Goal: Task Accomplishment & Management: Manage account settings

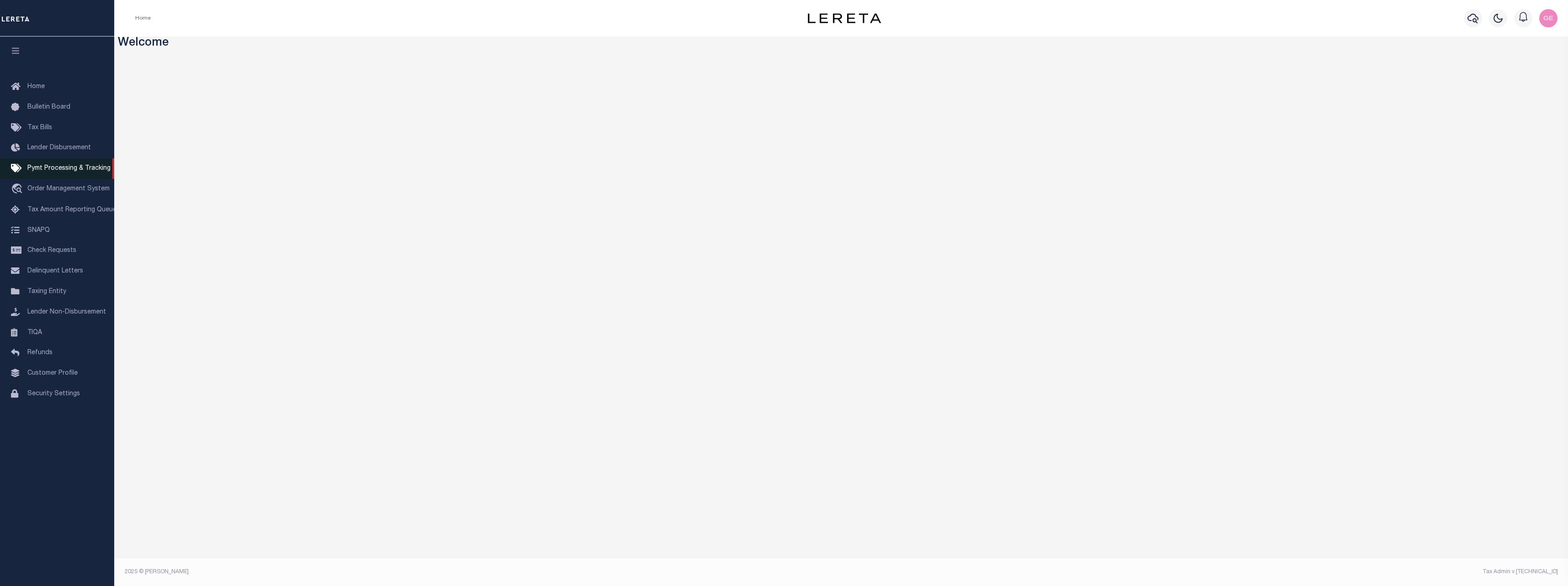
click at [52, 172] on span "Pymt Processing & Tracking" at bounding box center [69, 169] width 83 height 6
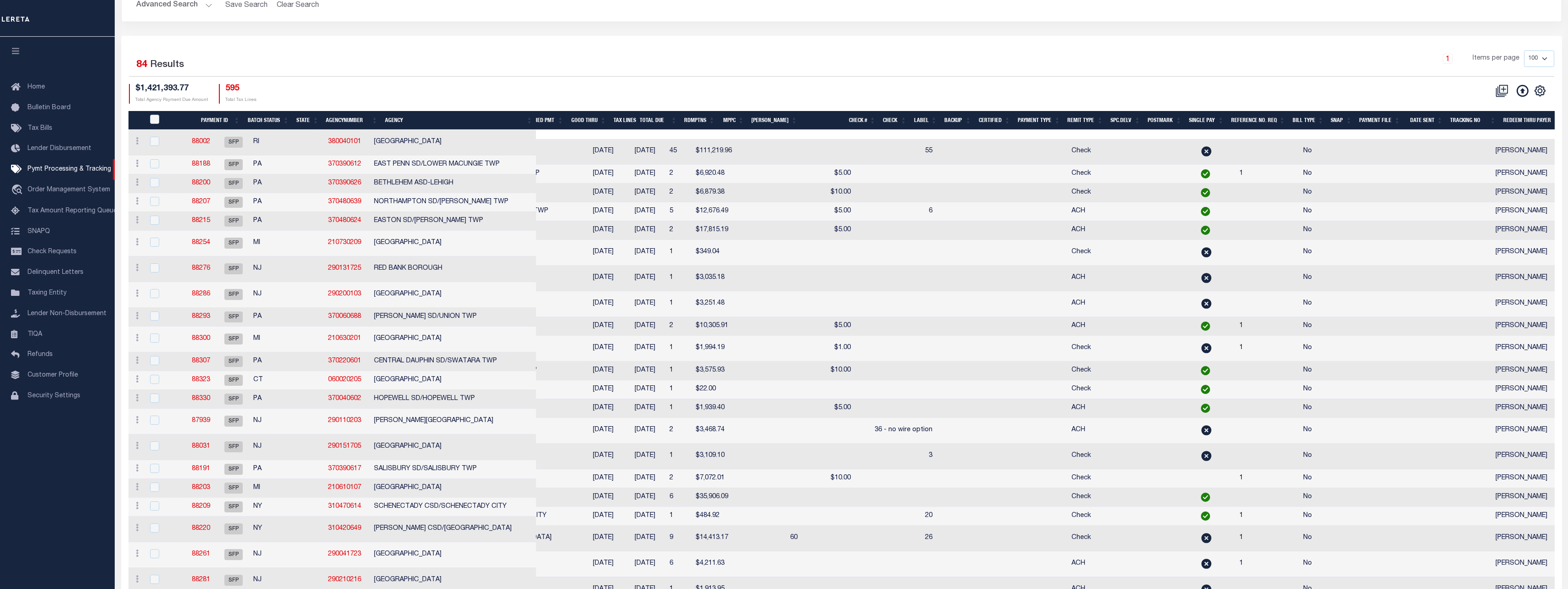
scroll to position [138, 0]
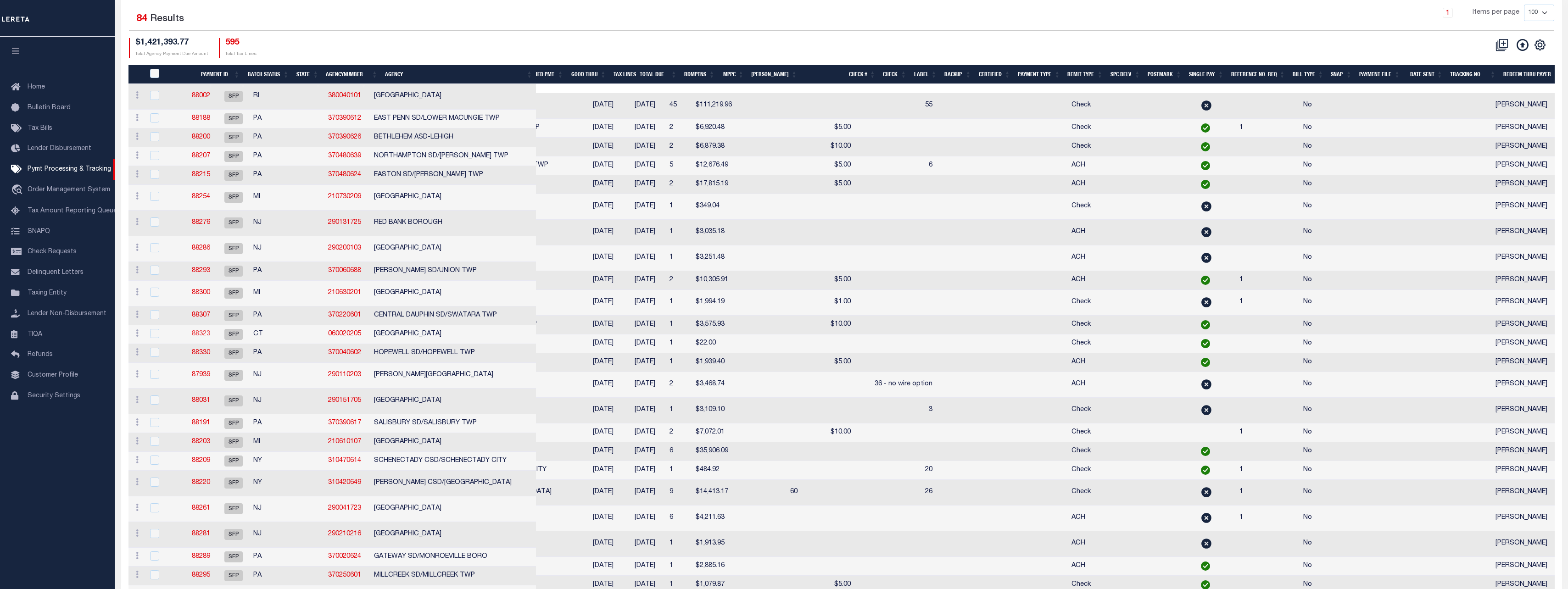
click at [210, 334] on link "88323" at bounding box center [201, 334] width 18 height 6
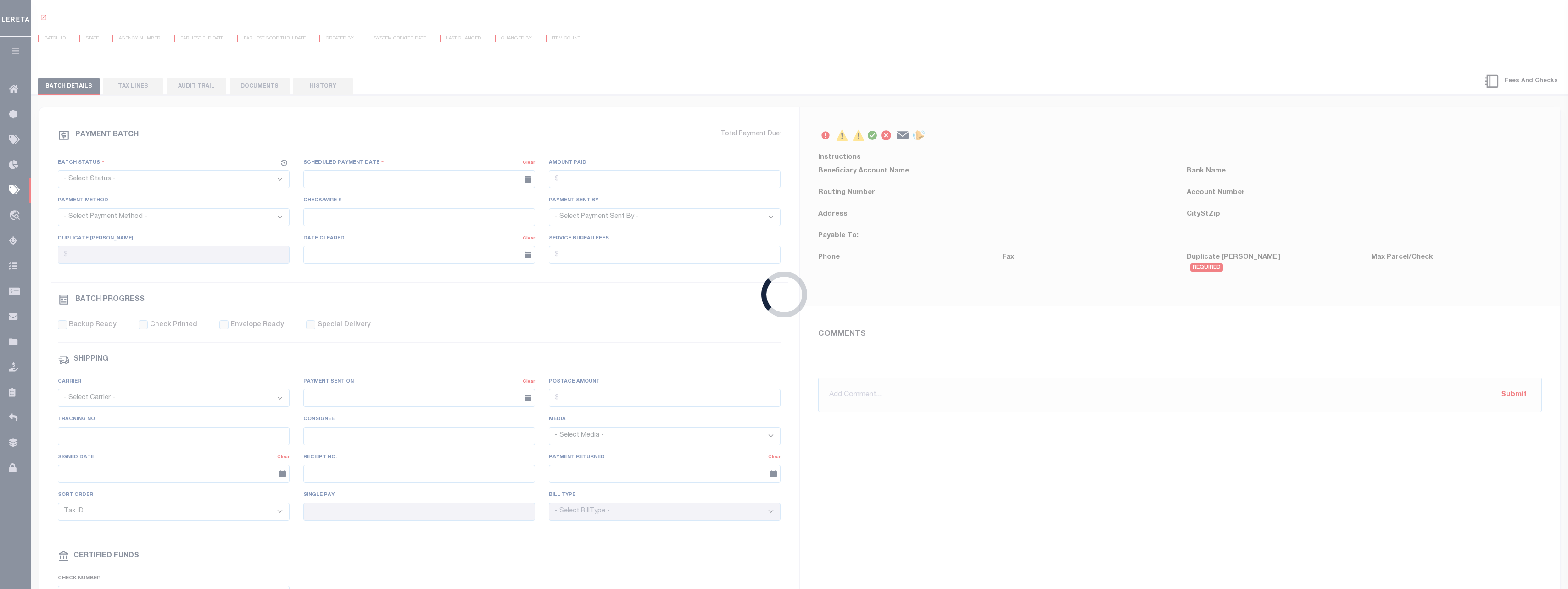
scroll to position [5, 0]
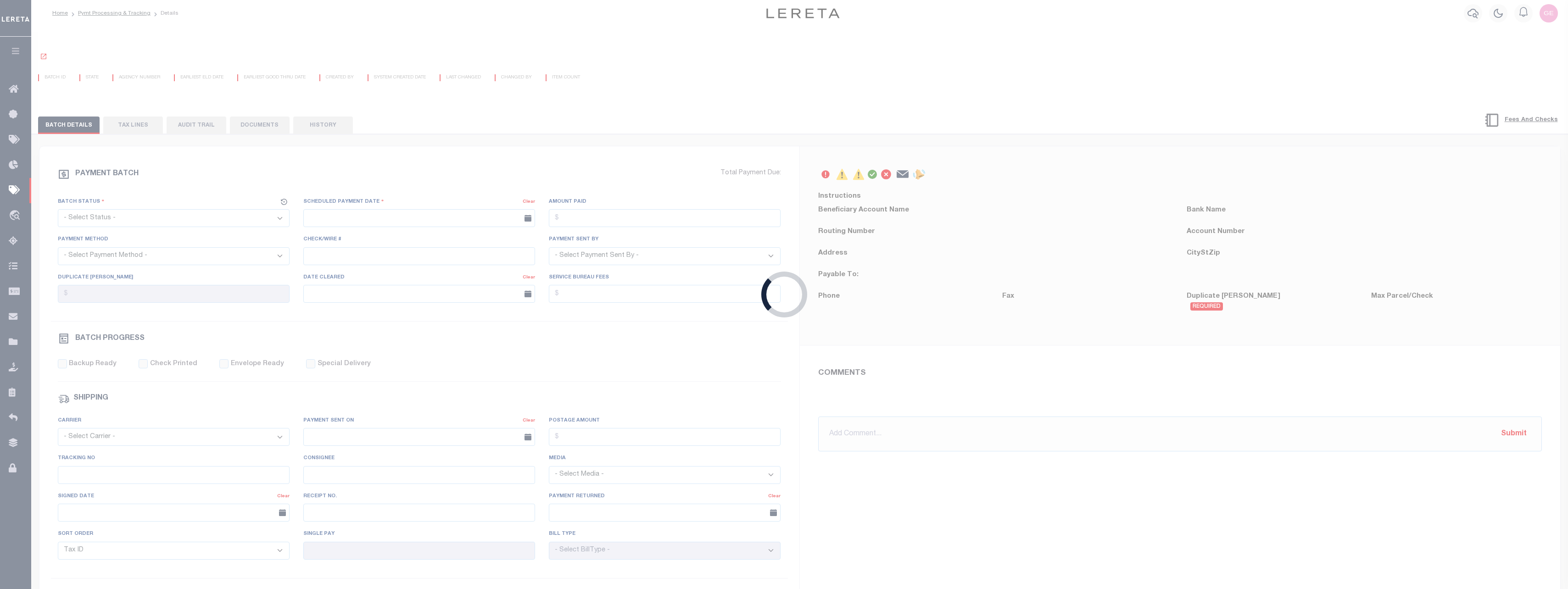
select select "SFP"
type input "[DATE]"
type input "[PERSON_NAME]"
radio input "true"
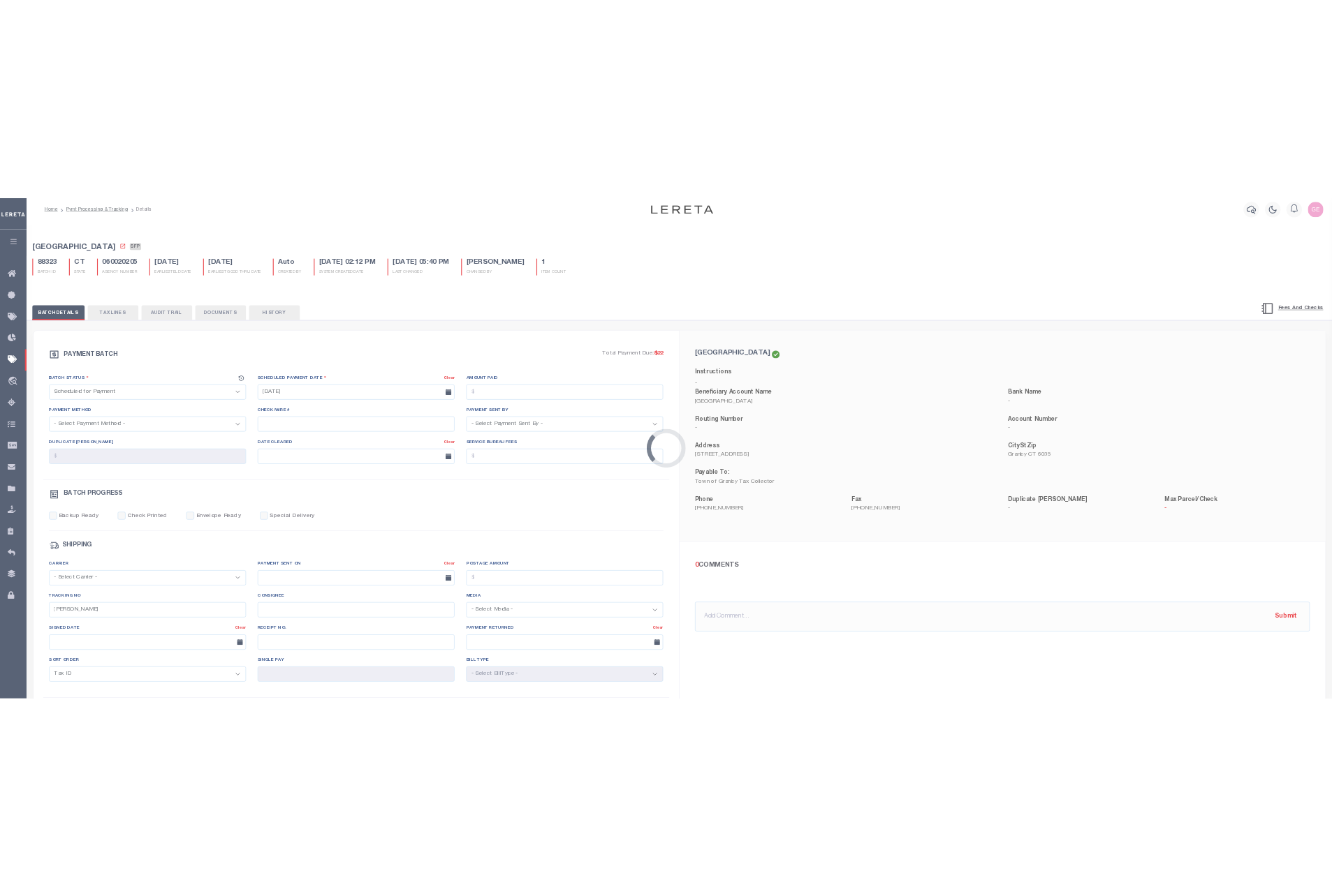
scroll to position [0, 0]
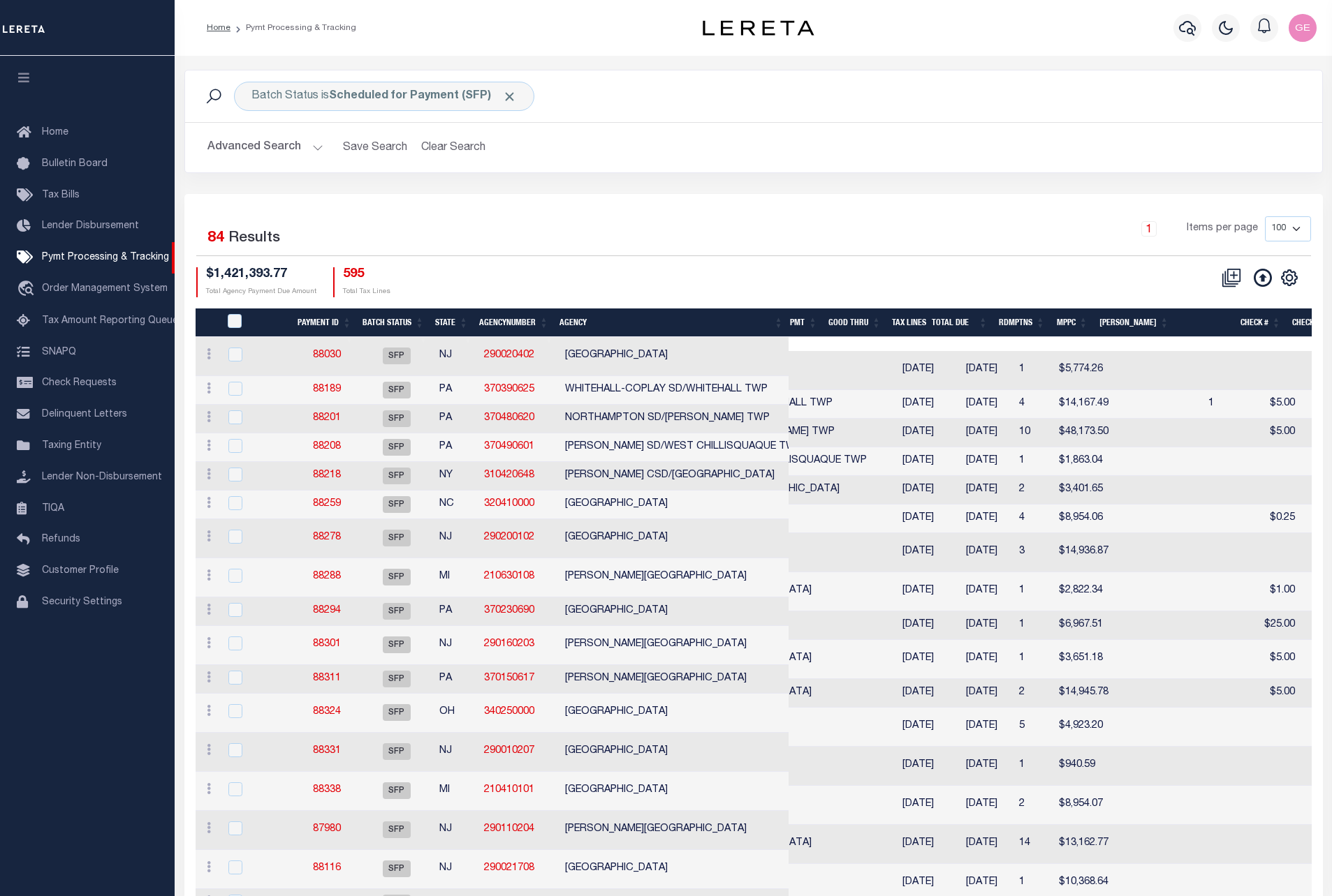
drag, startPoint x: 763, startPoint y: 893, endPoint x: 965, endPoint y: 721, distance: 265.3
click at [785, 890] on td "NORTHAMPTON SD/LEHIGH TWP" at bounding box center [679, 904] width 240 height 29
checkbox input "true"
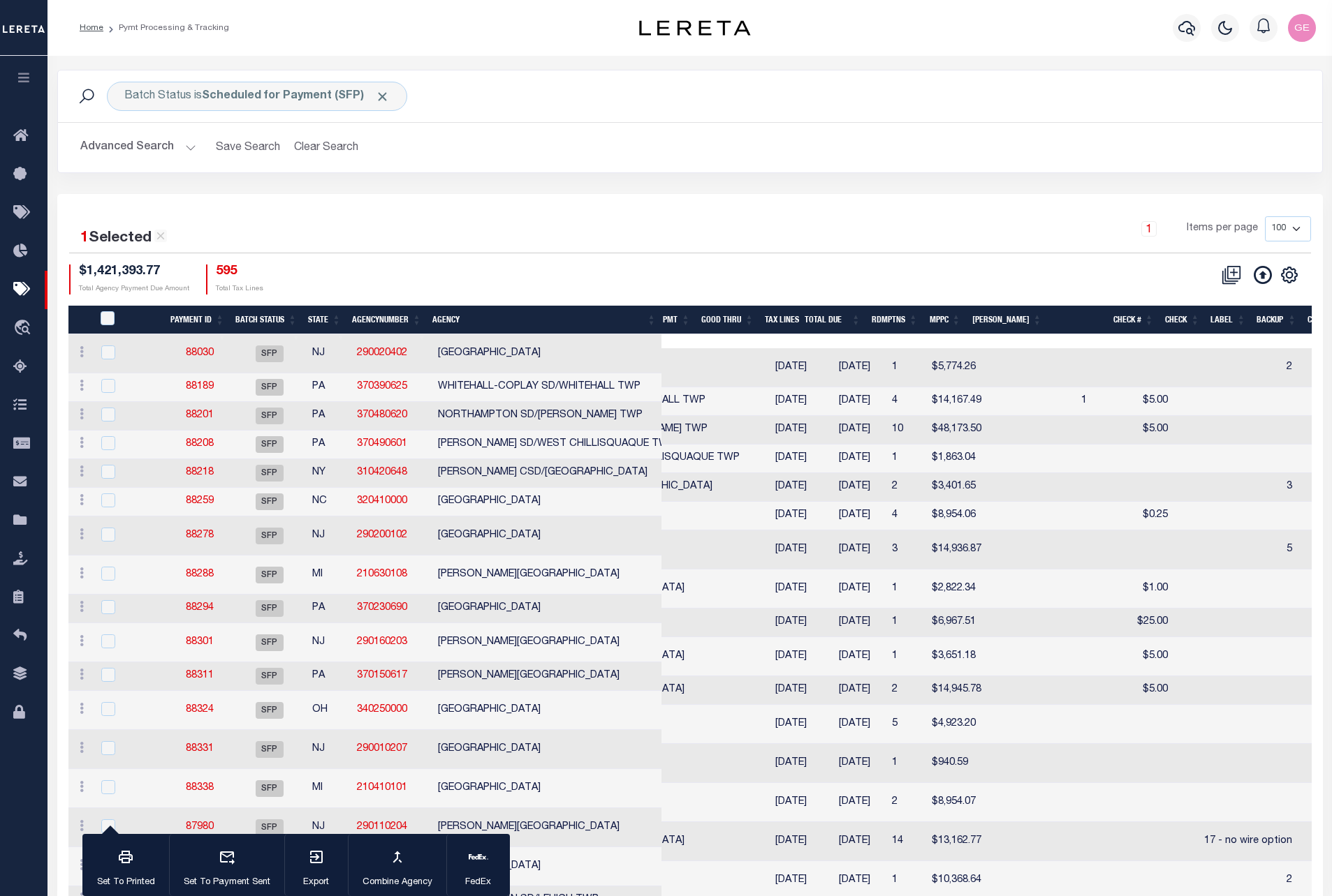
drag, startPoint x: 889, startPoint y: 500, endPoint x: 718, endPoint y: 490, distance: 171.3
drag, startPoint x: 795, startPoint y: 349, endPoint x: 923, endPoint y: 356, distance: 128.2
click at [923, 356] on tr "ACTIONS Delete Batch 88030 SFP NJ 290020402 RIDGEWOOD VILLAGE 08/21/2025 09/02/…" at bounding box center [1199, 368] width 2261 height 39
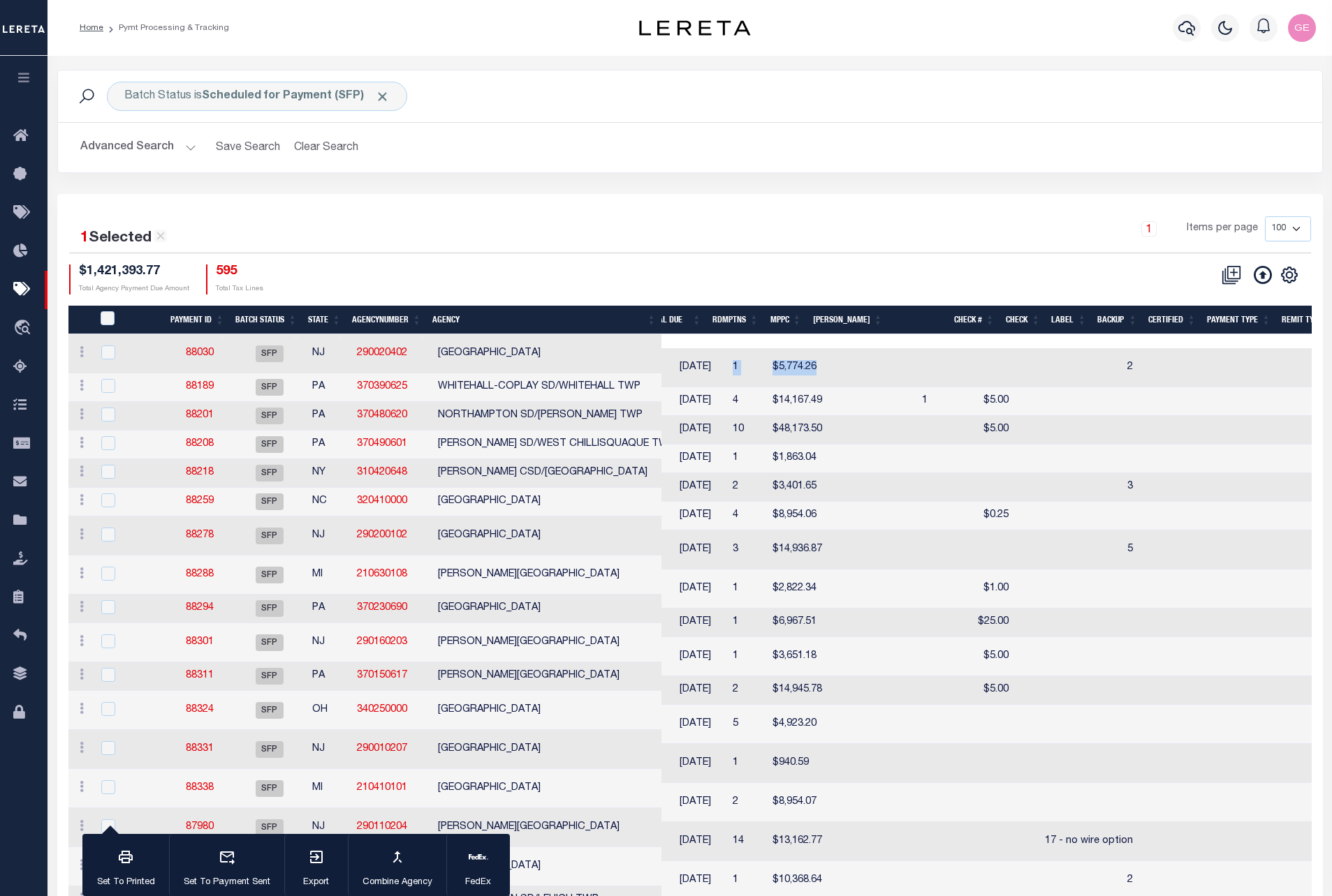
scroll to position [0, 160]
